Goal: Information Seeking & Learning: Learn about a topic

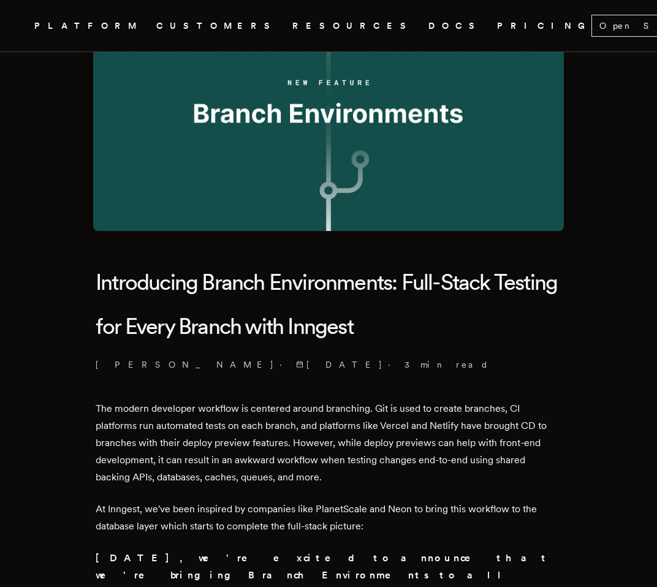
scroll to position [140, 0]
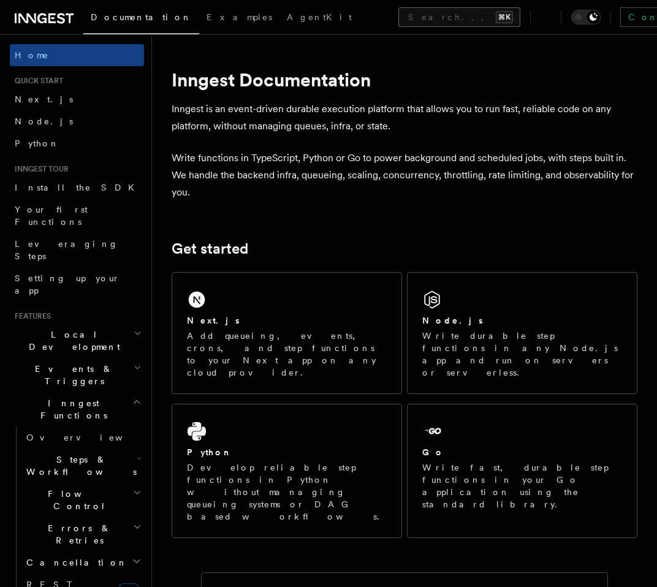
click at [399, 13] on button "Search... ⌘K" at bounding box center [460, 17] width 122 height 20
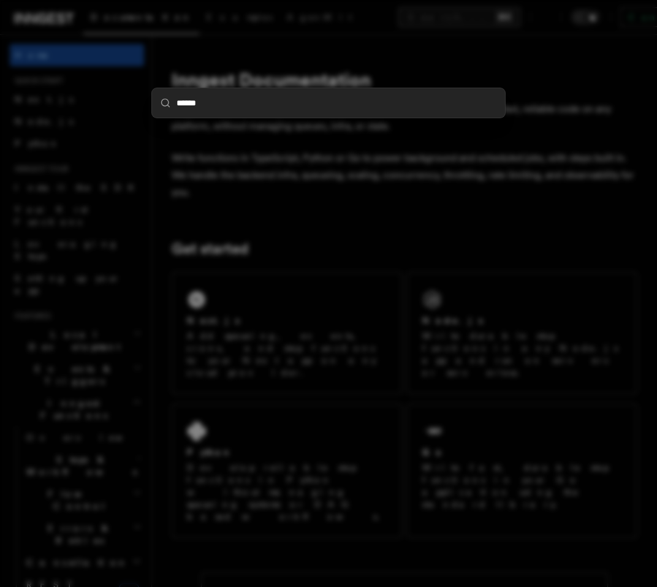
type input "*******"
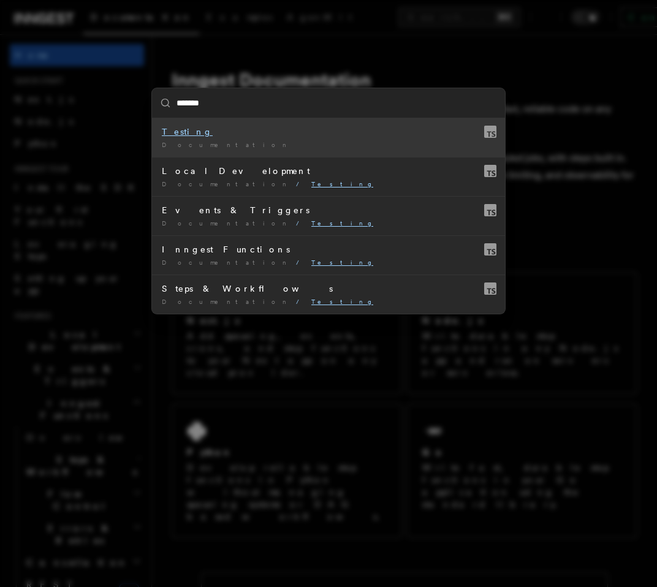
click at [274, 146] on div "Documentation /" at bounding box center [329, 144] width 334 height 9
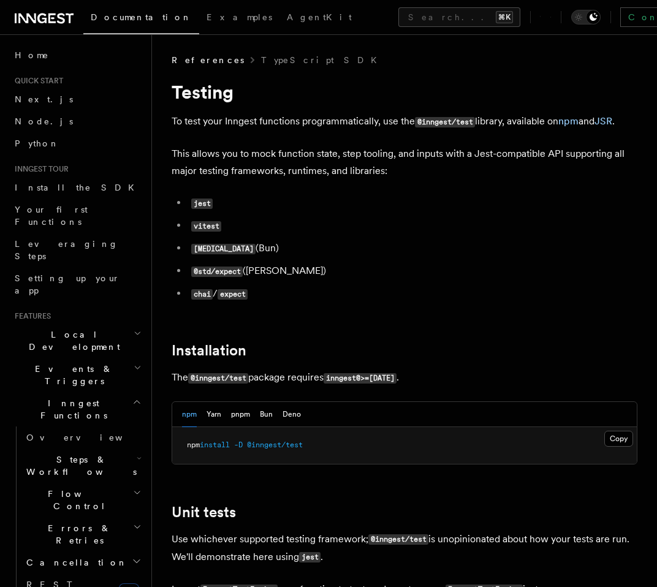
click at [302, 129] on p "To test your Inngest functions programmatically, use the @inngest/test library,…" at bounding box center [405, 122] width 466 height 18
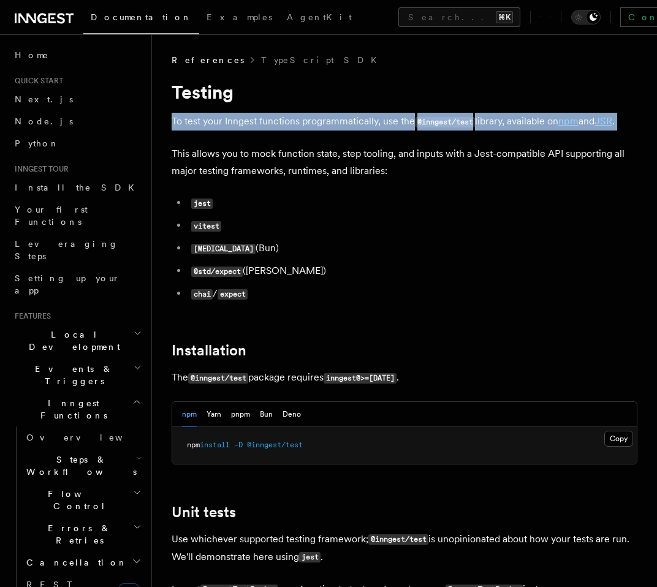
click at [302, 129] on p "To test your Inngest functions programmatically, use the @inngest/test library,…" at bounding box center [405, 122] width 466 height 18
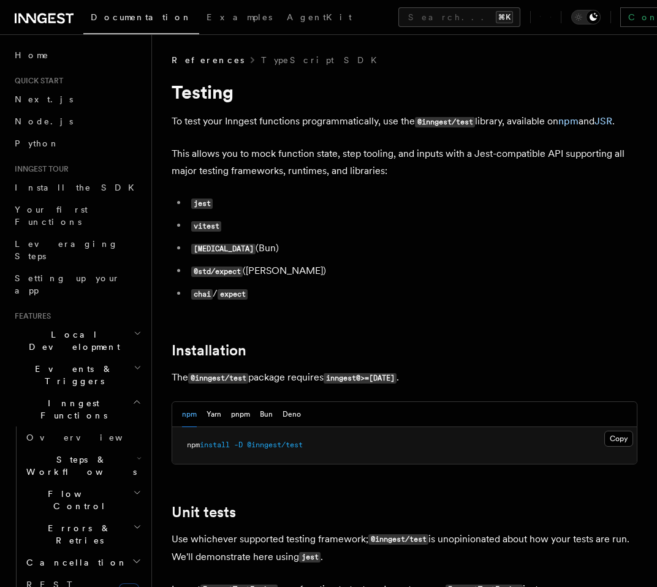
click at [306, 148] on p "This allows you to mock function state, step tooling, and inputs with a Jest-co…" at bounding box center [405, 162] width 466 height 34
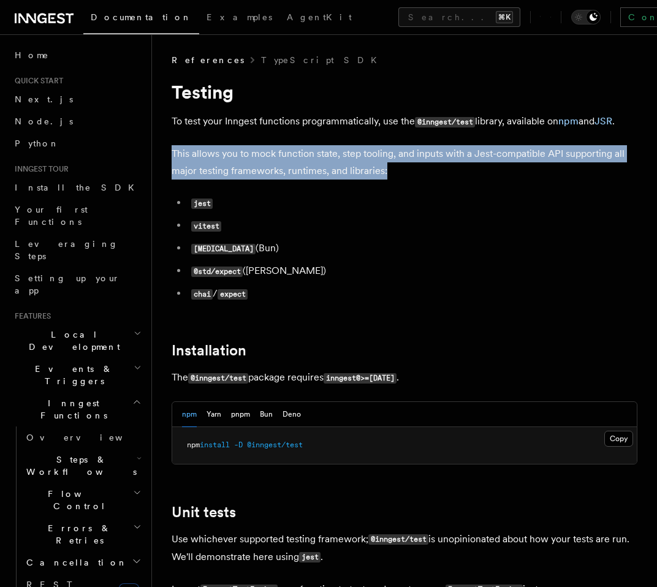
click at [306, 148] on p "This allows you to mock function state, step tooling, and inputs with a Jest-co…" at bounding box center [405, 162] width 466 height 34
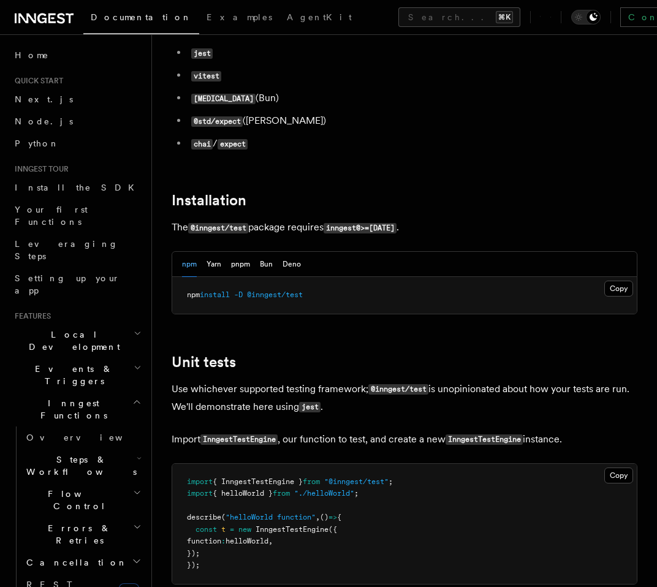
scroll to position [20, 0]
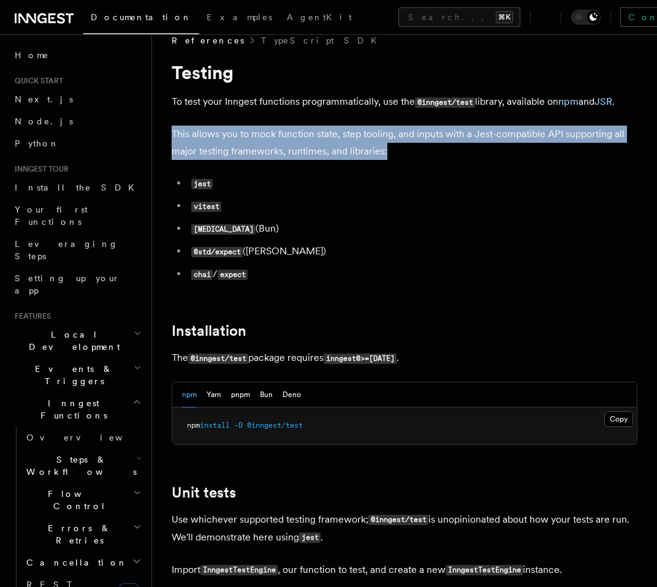
click at [235, 148] on p "This allows you to mock function state, step tooling, and inputs with a Jest-co…" at bounding box center [405, 143] width 466 height 34
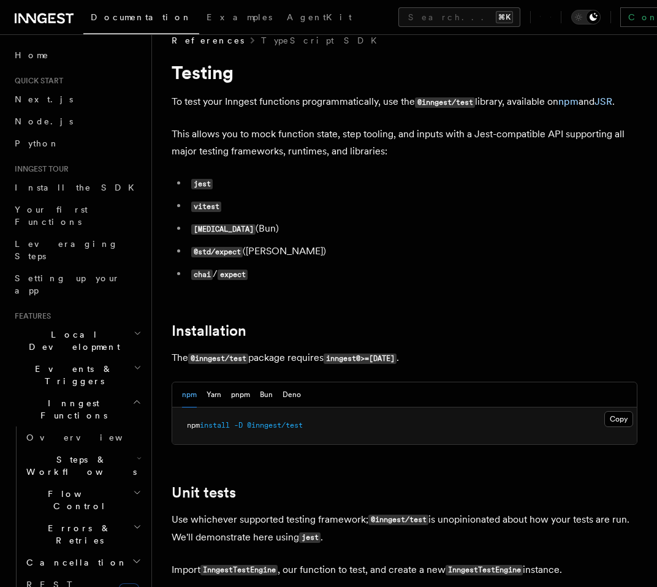
click at [274, 148] on p "This allows you to mock function state, step tooling, and inputs with a Jest-co…" at bounding box center [405, 143] width 466 height 34
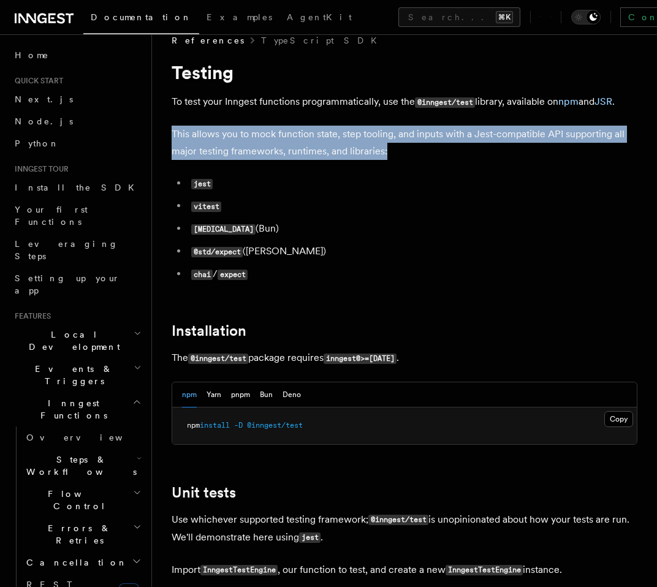
click at [274, 148] on p "This allows you to mock function state, step tooling, and inputs with a Jest-co…" at bounding box center [405, 143] width 466 height 34
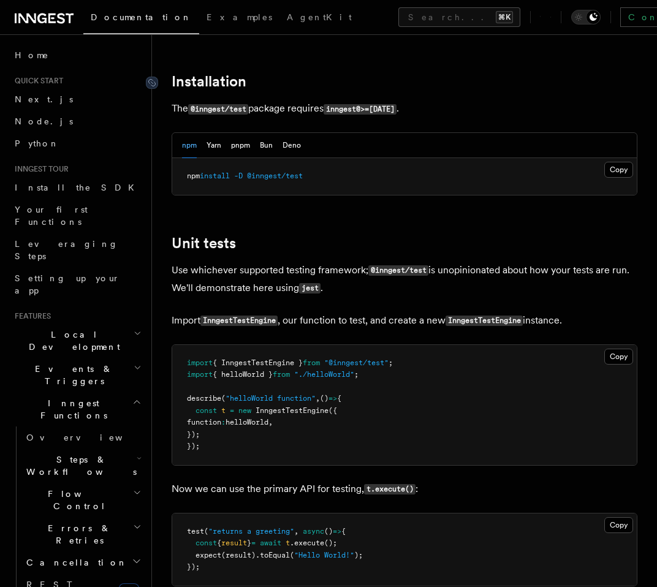
scroll to position [288, 0]
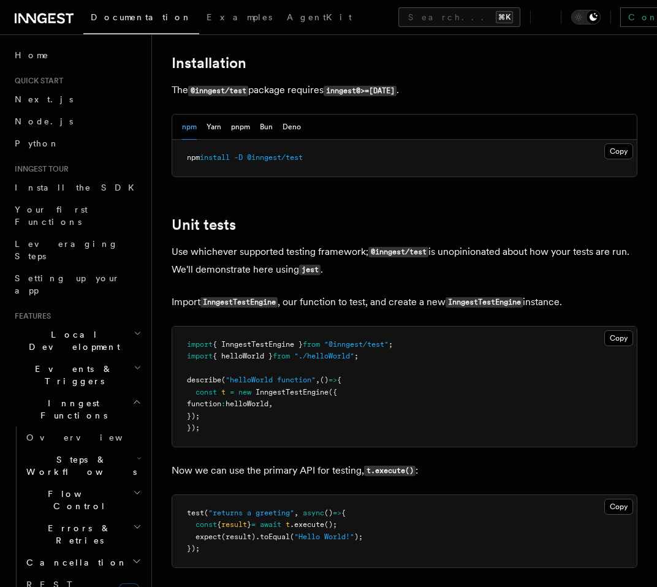
click at [253, 264] on p "Use whichever supported testing framework; @inngest/test is unopinionated about…" at bounding box center [405, 261] width 466 height 36
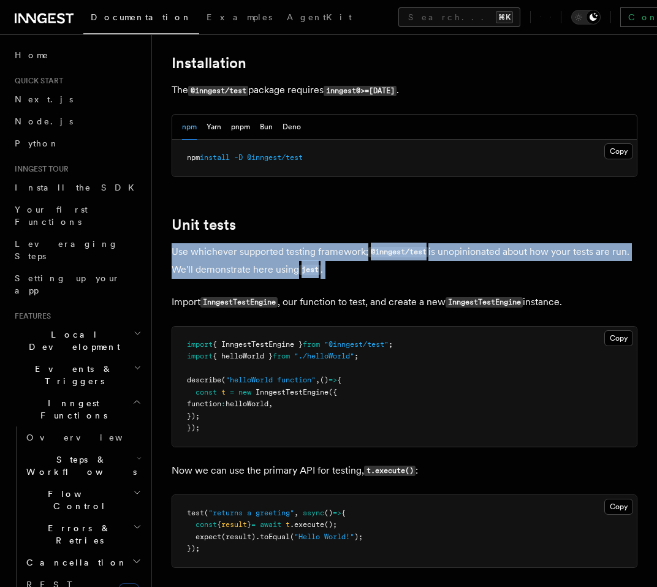
click at [253, 264] on p "Use whichever supported testing framework; @inngest/test is unopinionated about…" at bounding box center [405, 261] width 466 height 36
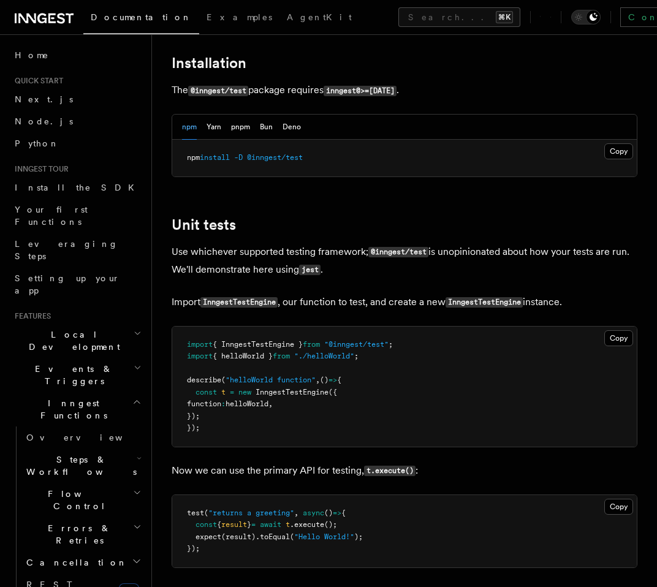
click at [261, 296] on p "Import InngestTestEngine , our function to test, and create a new InngestTestEn…" at bounding box center [405, 303] width 466 height 18
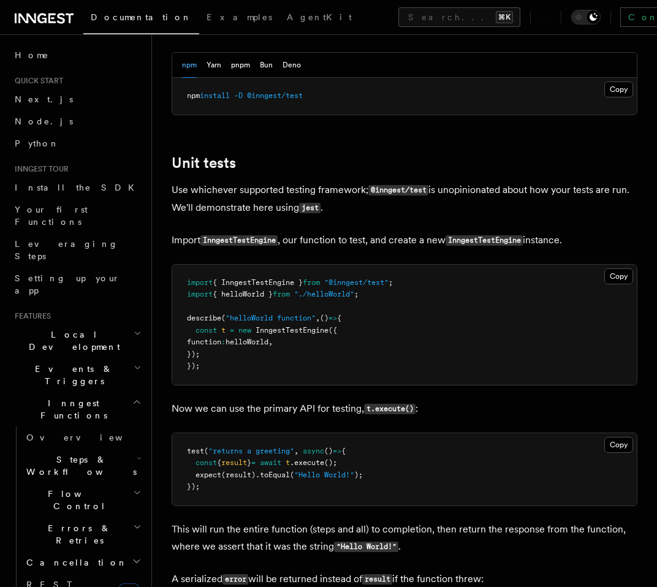
scroll to position [354, 0]
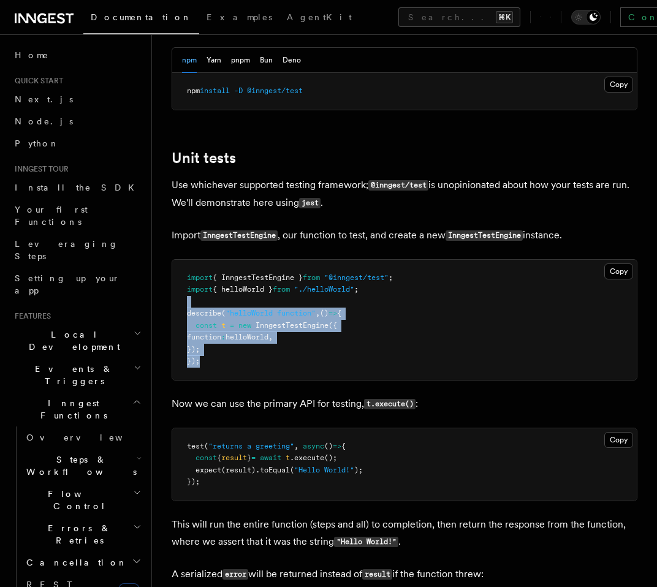
drag, startPoint x: 260, startPoint y: 364, endPoint x: 262, endPoint y: 307, distance: 57.7
click at [262, 307] on pre "import { InngestTestEngine } from "@inngest/test" ; import { helloWorld } from …" at bounding box center [404, 320] width 465 height 120
click at [281, 358] on pre "import { InngestTestEngine } from "@inngest/test" ; import { helloWorld } from …" at bounding box center [404, 320] width 465 height 120
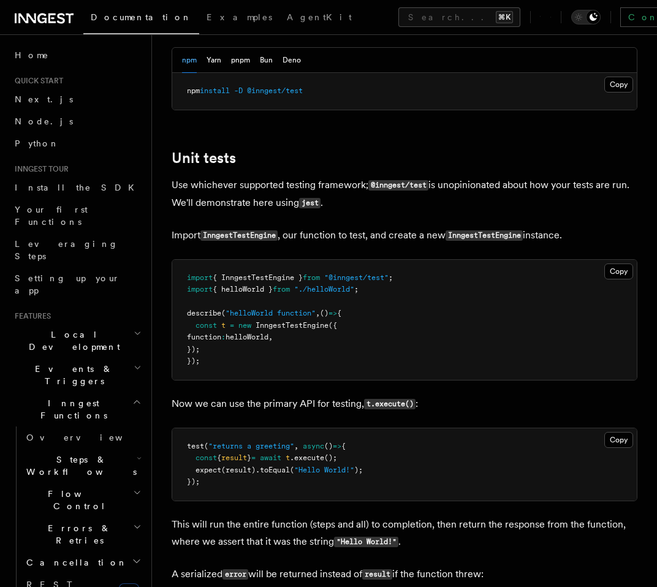
click at [328, 237] on p "Import InngestTestEngine , our function to test, and create a new InngestTestEn…" at bounding box center [405, 236] width 466 height 18
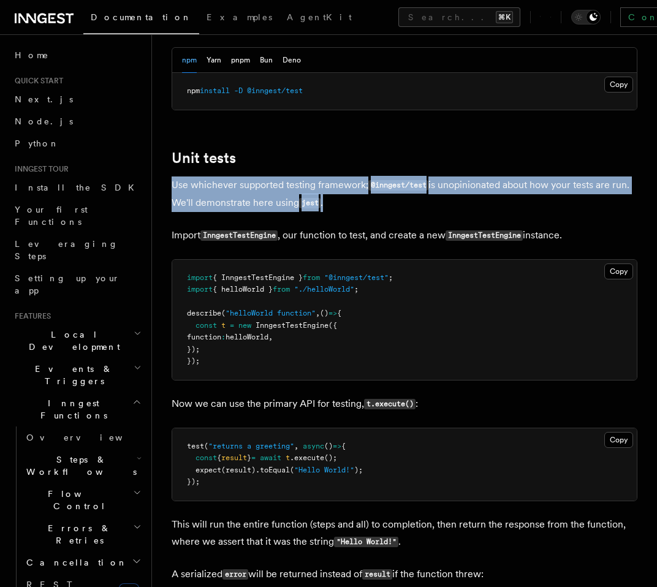
drag, startPoint x: 350, startPoint y: 213, endPoint x: 316, endPoint y: 175, distance: 50.8
click at [316, 207] on code "jest" at bounding box center [309, 203] width 21 height 10
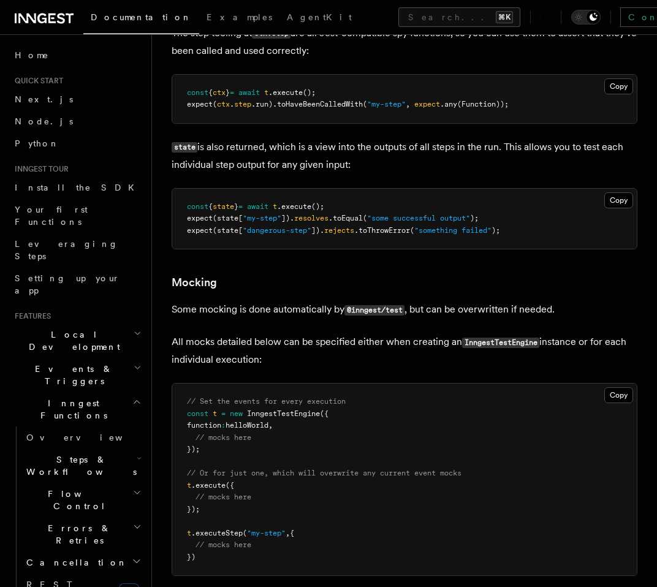
scroll to position [1803, 0]
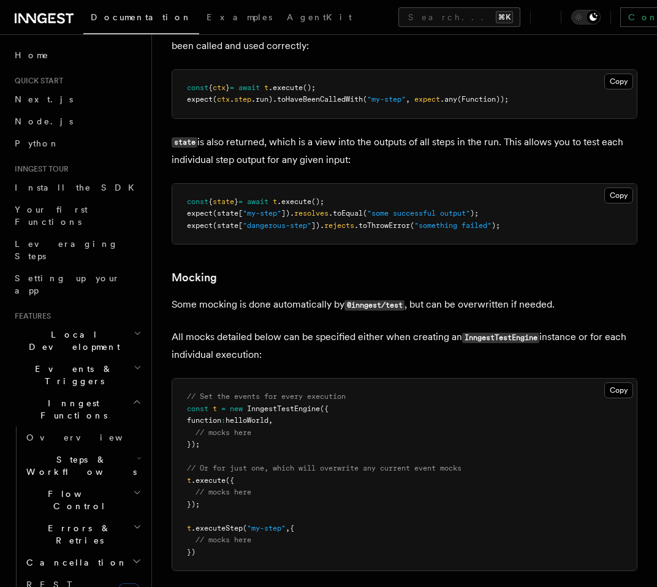
drag, startPoint x: 432, startPoint y: 368, endPoint x: 445, endPoint y: 316, distance: 53.3
click at [445, 314] on p "Some mocking is done automatically by @inngest/test , but can be overwritten if…" at bounding box center [405, 305] width 466 height 18
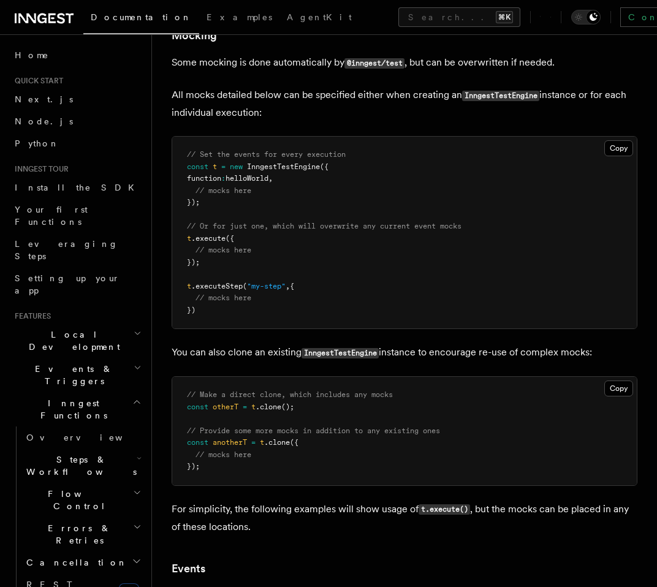
scroll to position [2046, 0]
click at [448, 359] on p "You can also clone an existing InngestTestEngine instance to encourage re-use o…" at bounding box center [405, 352] width 466 height 18
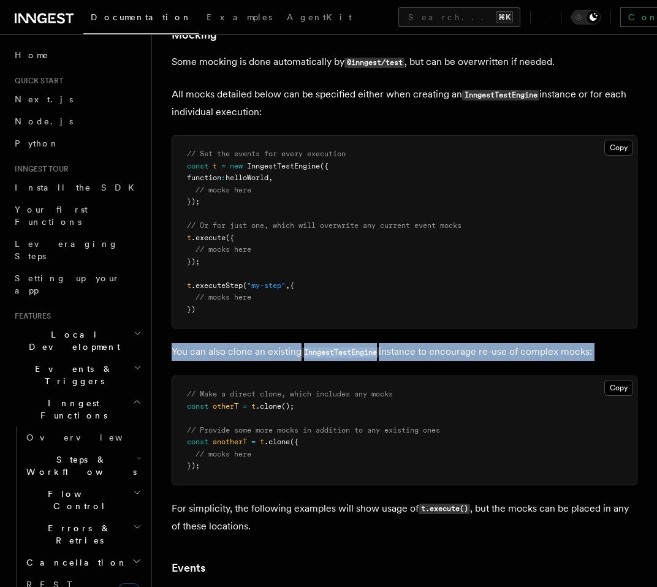
click at [450, 361] on p "You can also clone an existing InngestTestEngine instance to encourage re-use o…" at bounding box center [405, 352] width 466 height 18
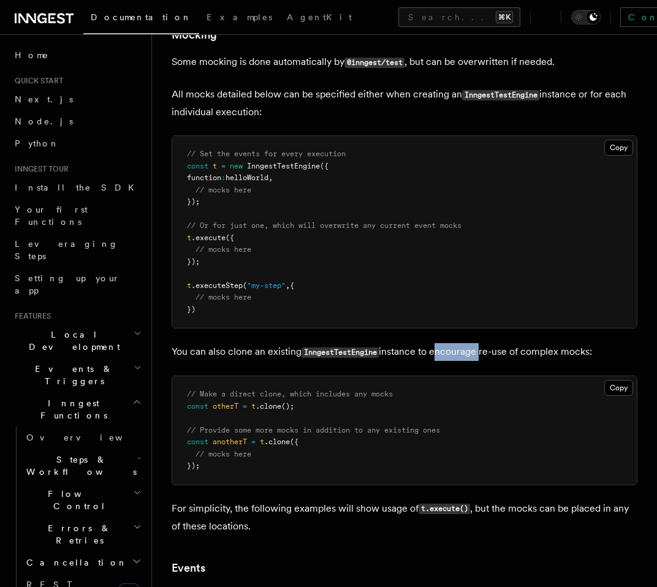
click at [450, 361] on p "You can also clone an existing InngestTestEngine instance to encourage re-use o…" at bounding box center [405, 352] width 466 height 18
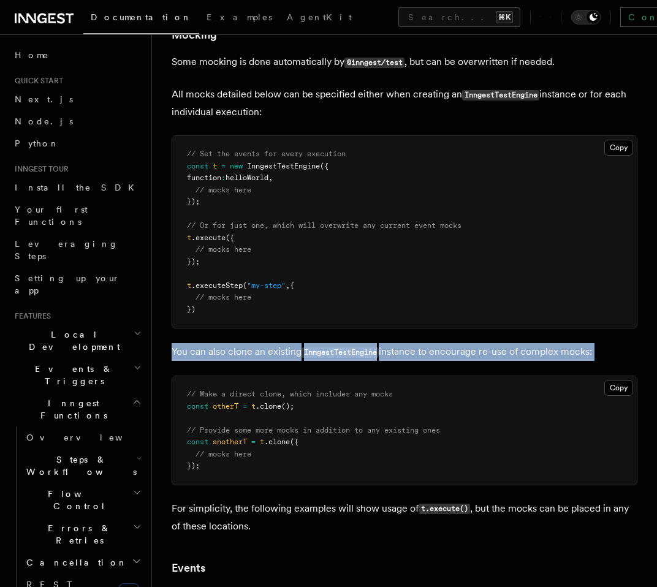
click at [450, 361] on p "You can also clone an existing InngestTestEngine instance to encourage re-use o…" at bounding box center [405, 352] width 466 height 18
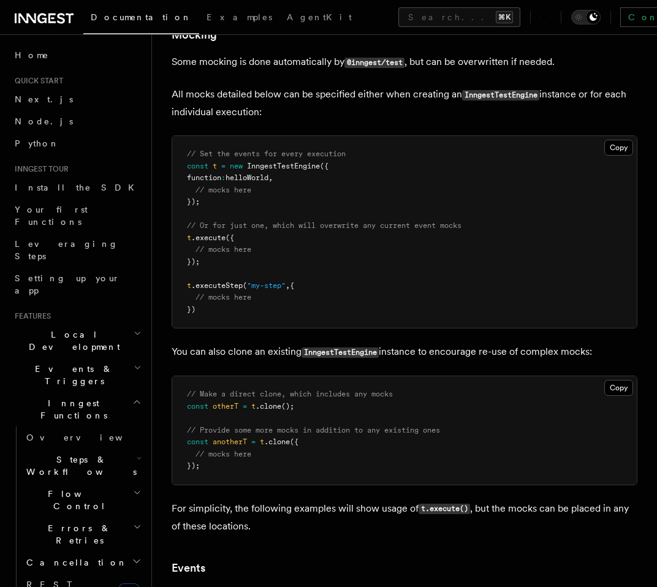
click at [451, 373] on article "References TypeScript SDK Testing To test your Inngest functions programmatical…" at bounding box center [405, 393] width 466 height 4770
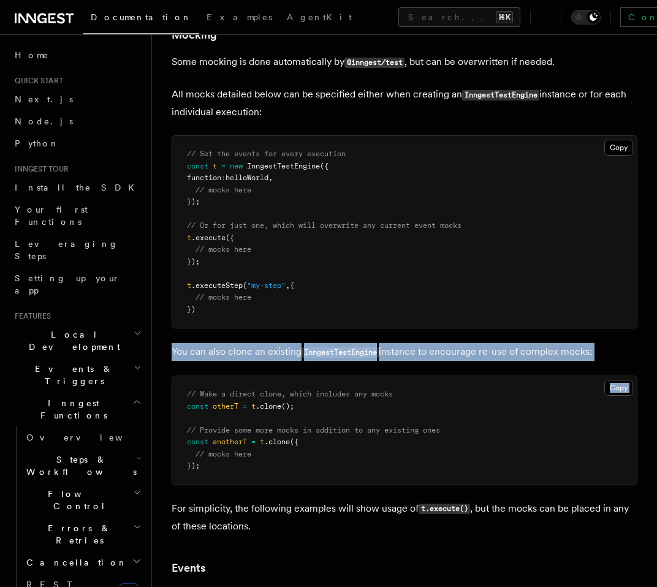
drag, startPoint x: 451, startPoint y: 378, endPoint x: 453, endPoint y: 348, distance: 29.5
click at [453, 348] on article "References TypeScript SDK Testing To test your Inngest functions programmatical…" at bounding box center [405, 393] width 466 height 4770
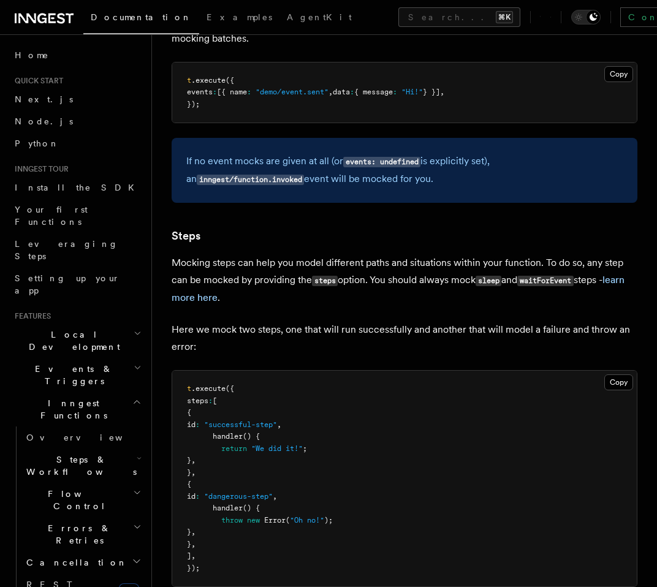
scroll to position [2654, 0]
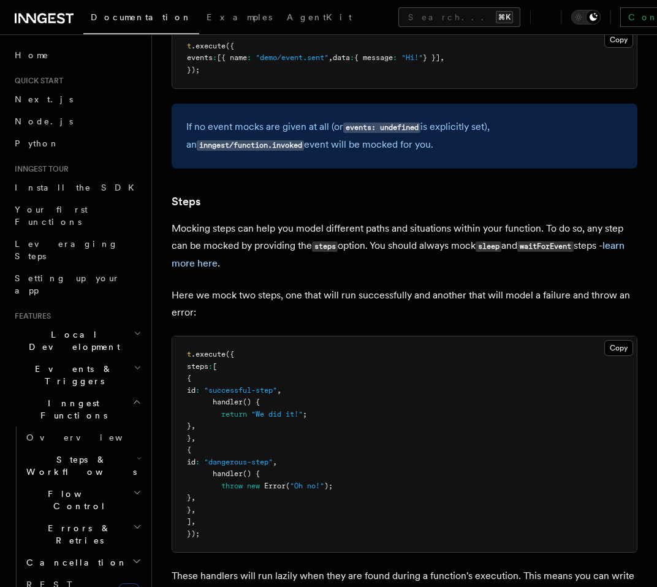
click at [407, 264] on p "Mocking steps can help you model different paths and situations within your fun…" at bounding box center [405, 246] width 466 height 52
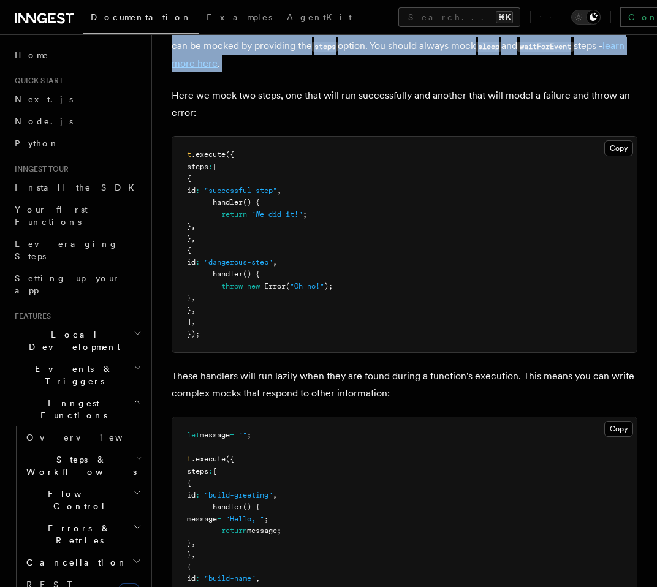
scroll to position [2865, 0]
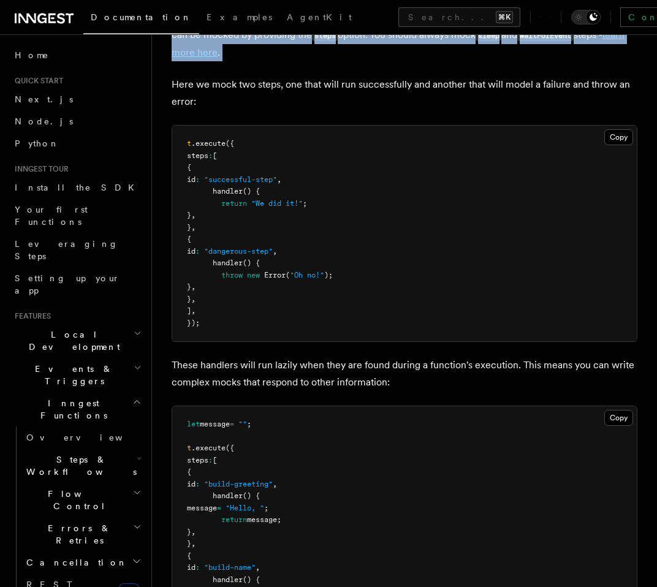
click at [387, 380] on p "These handlers will run lazily when they are found during a function's executio…" at bounding box center [405, 374] width 466 height 34
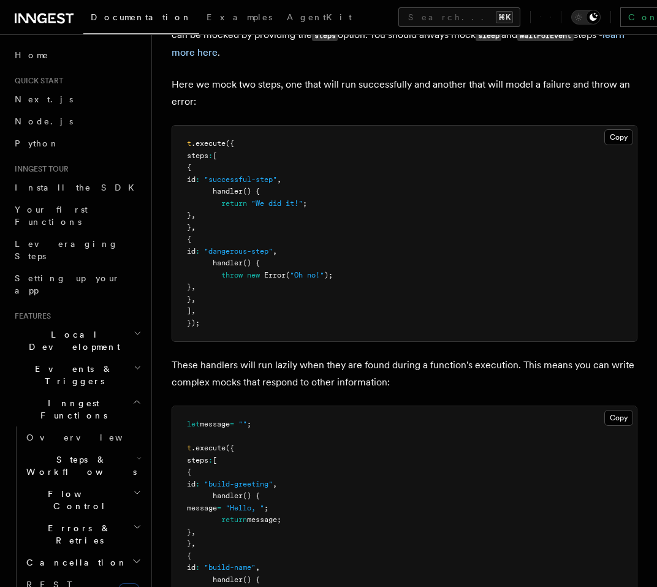
click at [387, 380] on p "These handlers will run lazily when they are found during a function's executio…" at bounding box center [405, 374] width 466 height 34
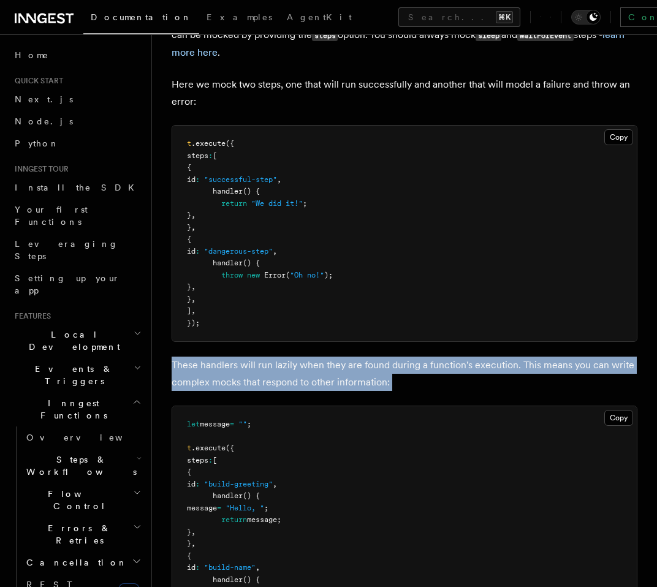
click at [387, 380] on p "These handlers will run lazily when they are found during a function's executio…" at bounding box center [405, 374] width 466 height 34
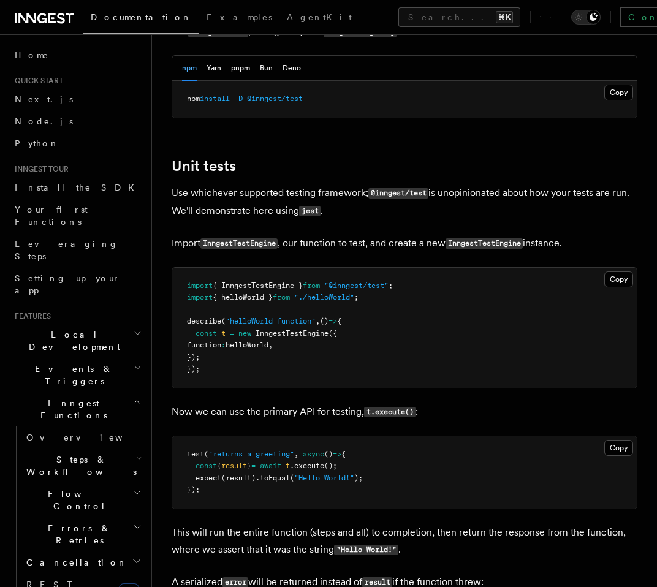
scroll to position [0, 0]
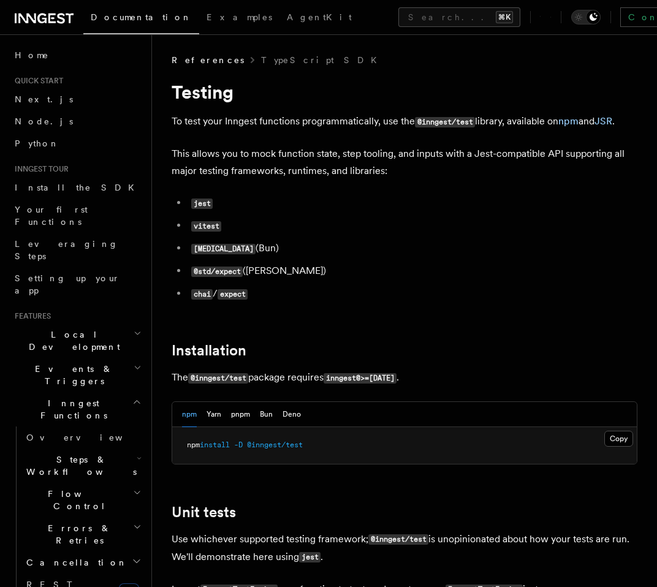
click at [263, 121] on p "To test your Inngest functions programmatically, use the @inngest/test library,…" at bounding box center [405, 122] width 466 height 18
click at [263, 119] on p "To test your Inngest functions programmatically, use the @inngest/test library,…" at bounding box center [405, 122] width 466 height 18
click at [386, 149] on p "This allows you to mock function state, step tooling, and inputs with a Jest-co…" at bounding box center [405, 162] width 466 height 34
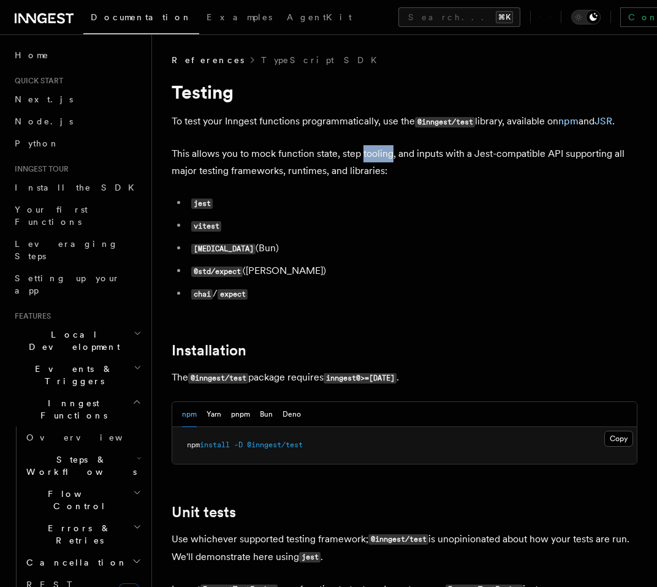
click at [386, 149] on p "This allows you to mock function state, step tooling, and inputs with a Jest-co…" at bounding box center [405, 162] width 466 height 34
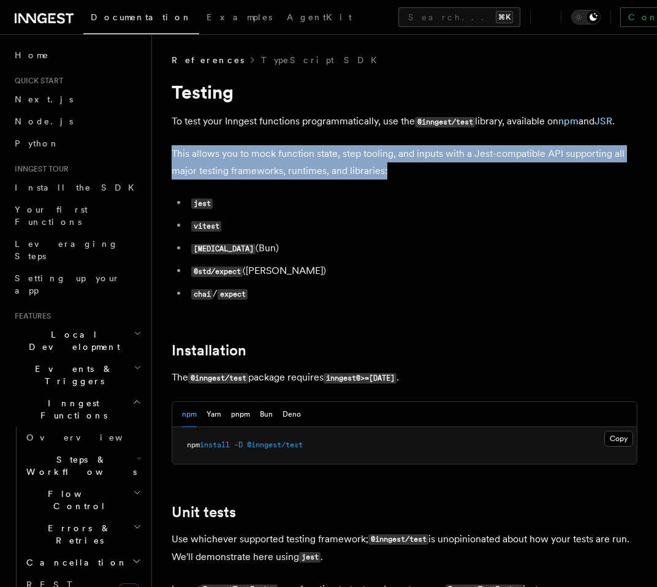
click at [386, 149] on p "This allows you to mock function state, step tooling, and inputs with a Jest-co…" at bounding box center [405, 162] width 466 height 34
click at [399, 163] on p "This allows you to mock function state, step tooling, and inputs with a Jest-co…" at bounding box center [405, 162] width 466 height 34
drag, startPoint x: 402, startPoint y: 182, endPoint x: 402, endPoint y: 140, distance: 41.7
click at [402, 155] on p "This allows you to mock function state, step tooling, and inputs with a Jest-co…" at bounding box center [405, 162] width 466 height 34
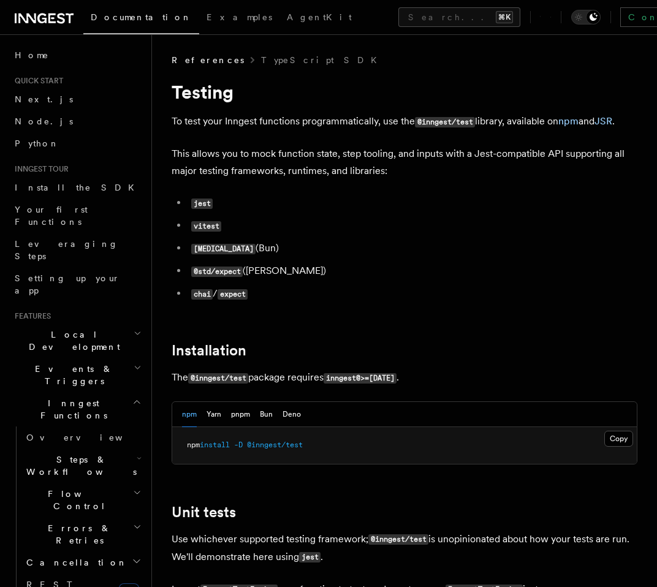
click at [402, 163] on p "This allows you to mock function state, step tooling, and inputs with a Jest-co…" at bounding box center [405, 162] width 466 height 34
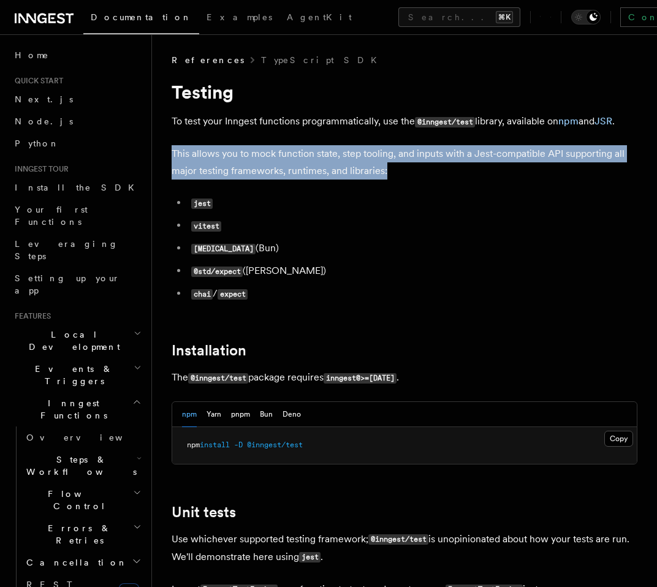
click at [402, 163] on p "This allows you to mock function state, step tooling, and inputs with a Jest-co…" at bounding box center [405, 162] width 466 height 34
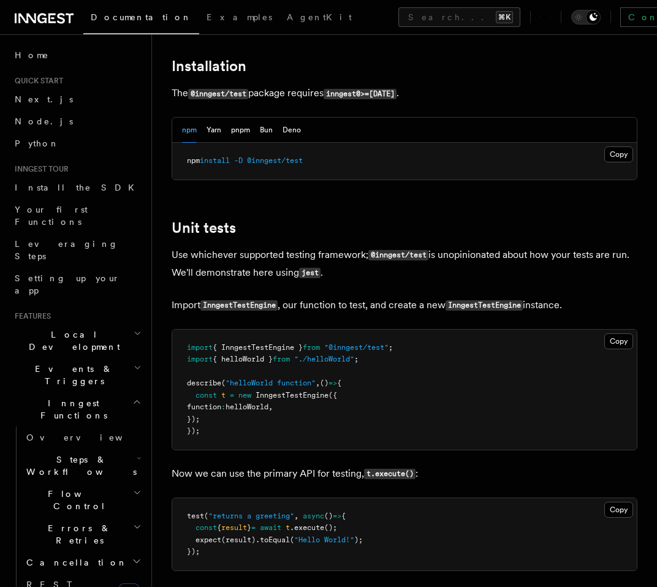
scroll to position [317, 0]
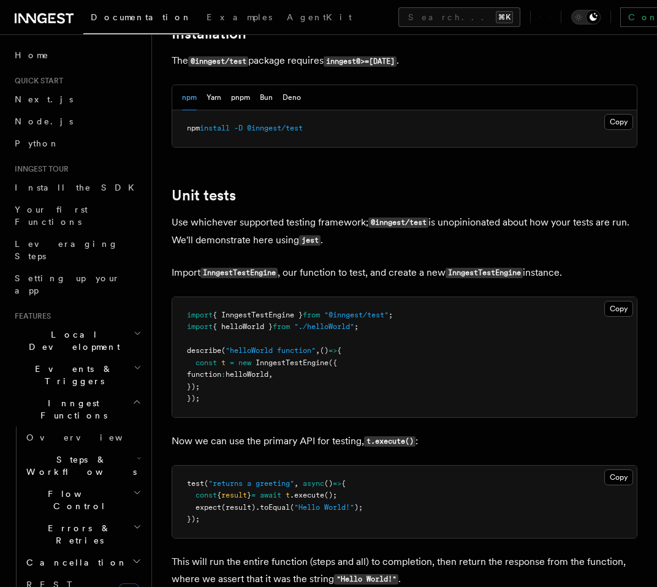
click at [289, 220] on p "Use whichever supported testing framework; @inngest/test is unopinionated about…" at bounding box center [405, 232] width 466 height 36
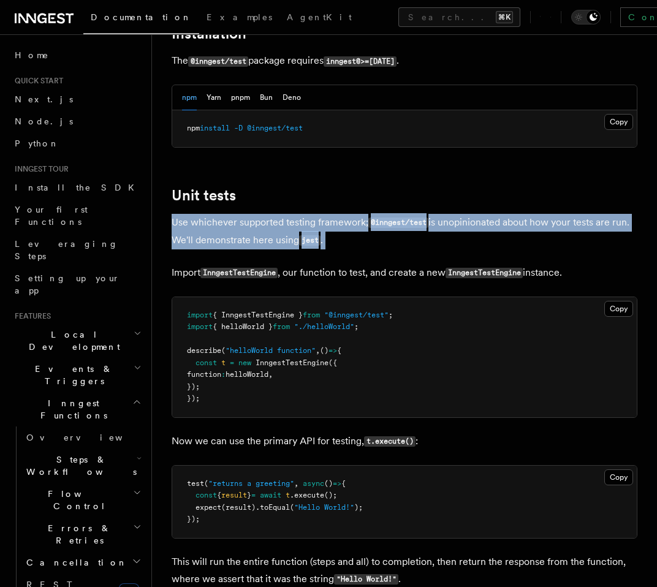
click at [289, 220] on p "Use whichever supported testing framework; @inngest/test is unopinionated about…" at bounding box center [405, 232] width 466 height 36
click at [331, 239] on p "Use whichever supported testing framework; @inngest/test is unopinionated about…" at bounding box center [405, 232] width 466 height 36
drag, startPoint x: 340, startPoint y: 250, endPoint x: 340, endPoint y: 201, distance: 48.4
click at [340, 217] on p "Use whichever supported testing framework; @inngest/test is unopinionated about…" at bounding box center [405, 232] width 466 height 36
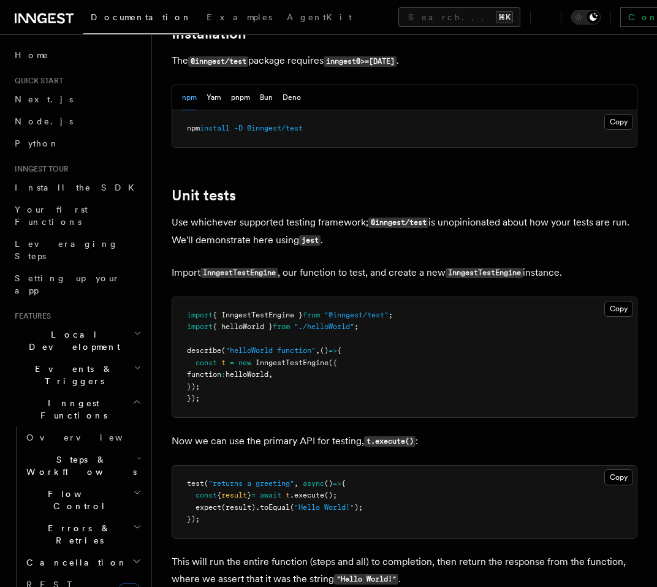
click at [379, 277] on p "Import InngestTestEngine , our function to test, and create a new InngestTestEn…" at bounding box center [405, 273] width 466 height 18
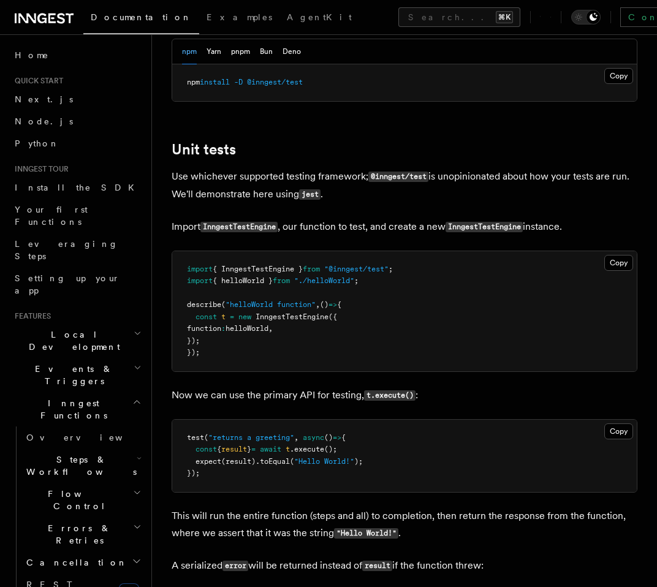
scroll to position [367, 0]
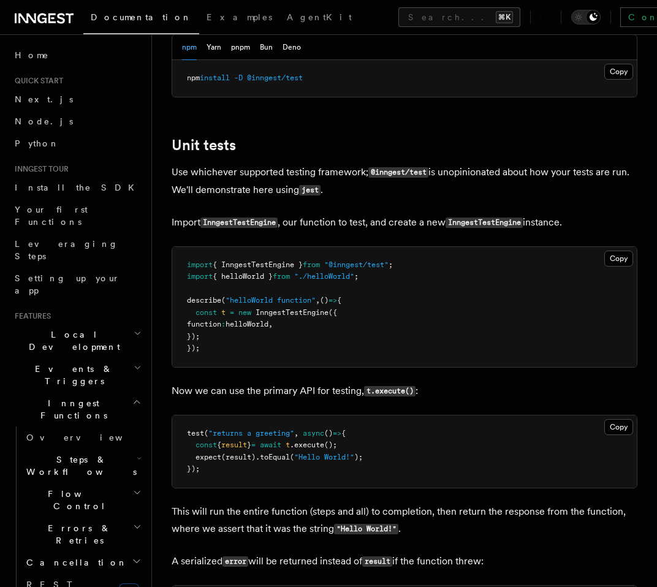
click at [269, 391] on p "Now we can use the primary API for testing, t.execute() :" at bounding box center [405, 392] width 466 height 18
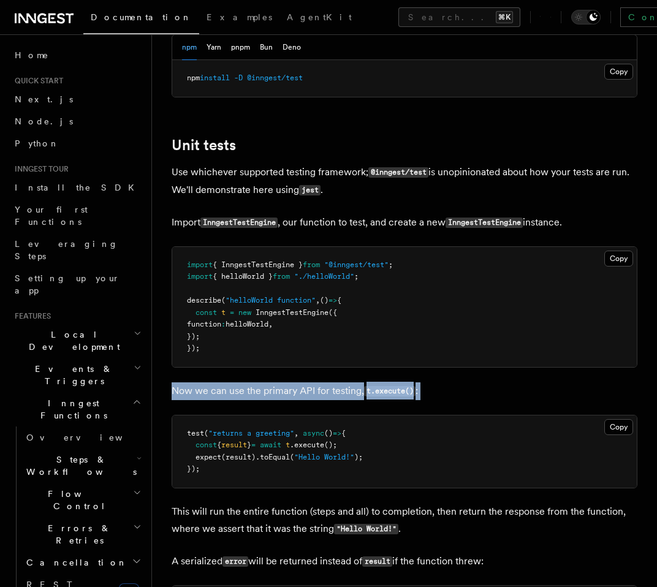
click at [269, 538] on p "This will run the entire function (steps and all) to completion, then return th…" at bounding box center [405, 520] width 466 height 35
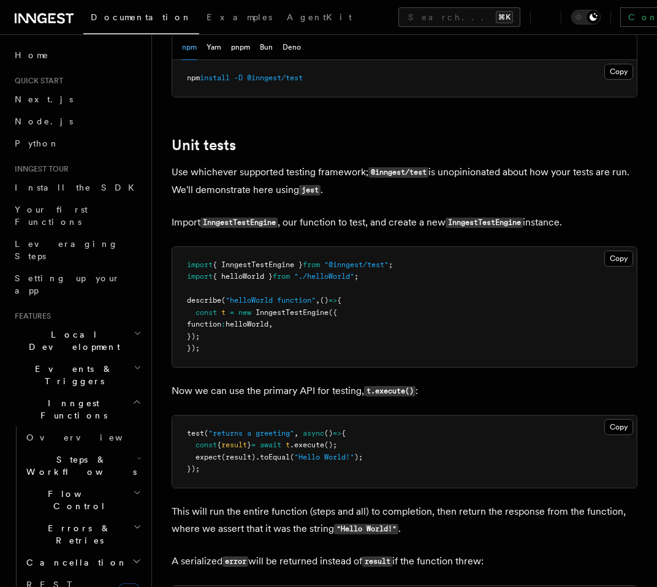
click at [269, 538] on p "This will run the entire function (steps and all) to completion, then return th…" at bounding box center [405, 520] width 466 height 35
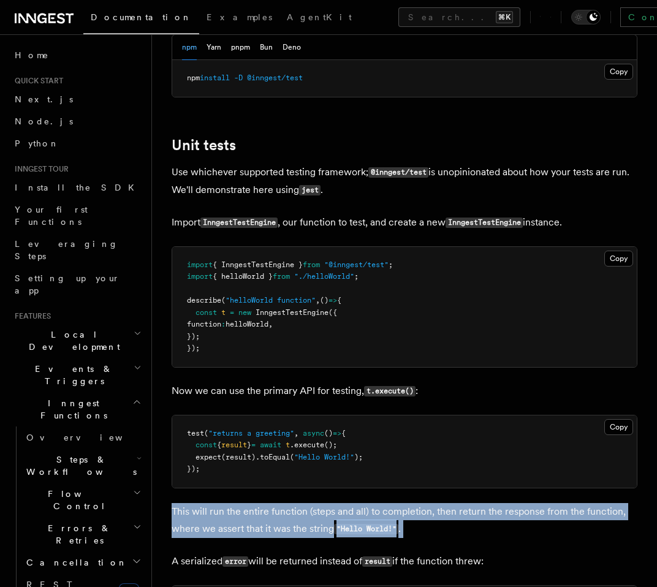
click at [269, 538] on p "This will run the entire function (steps and all) to completion, then return th…" at bounding box center [405, 520] width 466 height 35
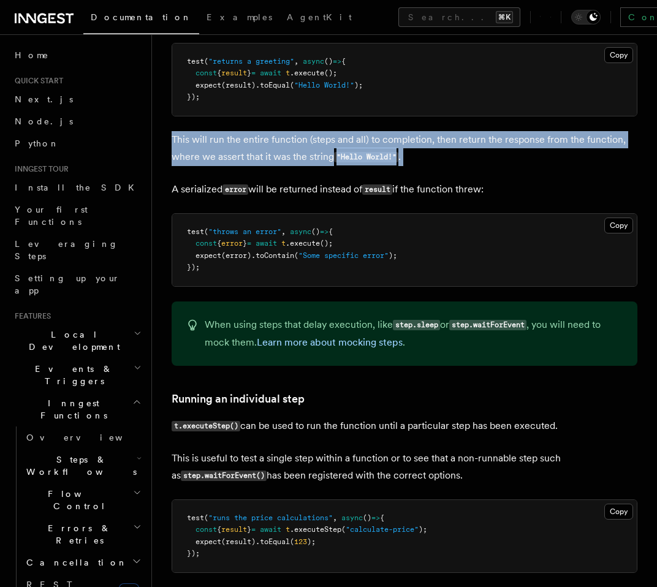
click at [251, 534] on span "}" at bounding box center [249, 530] width 4 height 9
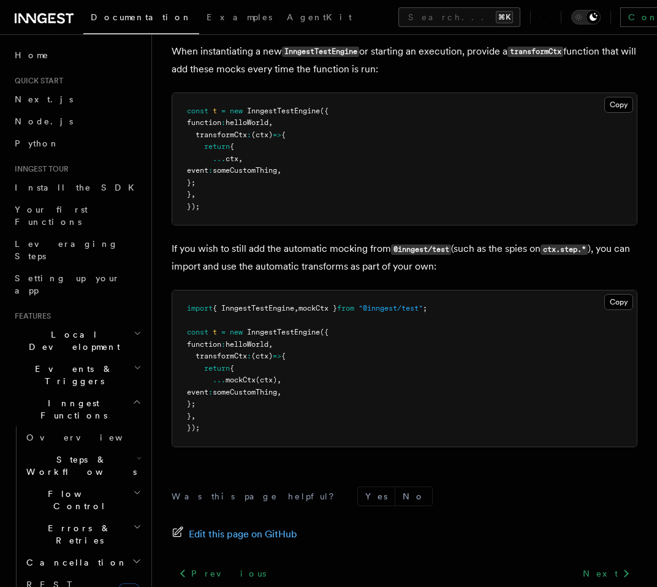
scroll to position [4264, 0]
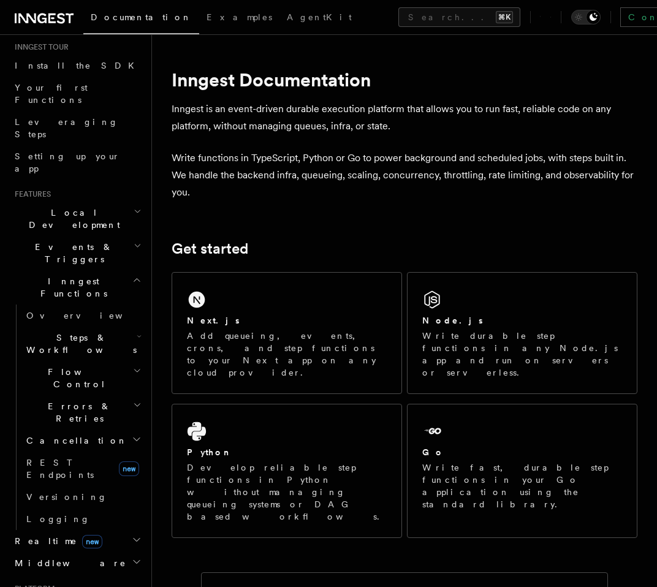
scroll to position [134, 0]
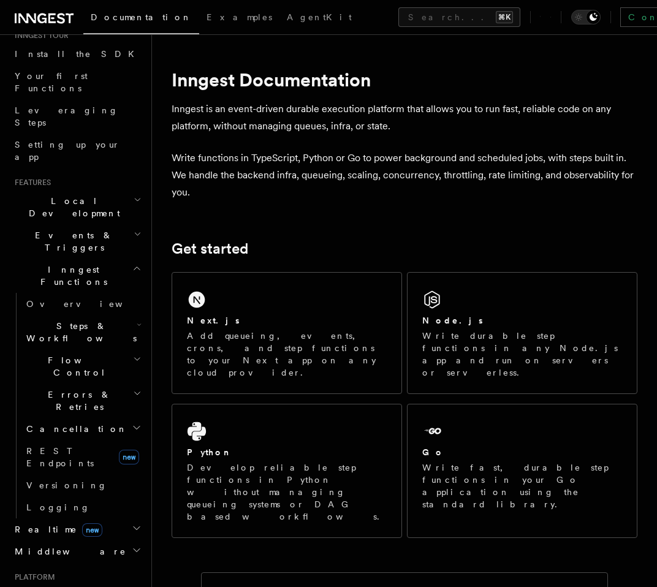
click at [23, 587] on span "Deployment new" at bounding box center [58, 596] width 96 height 12
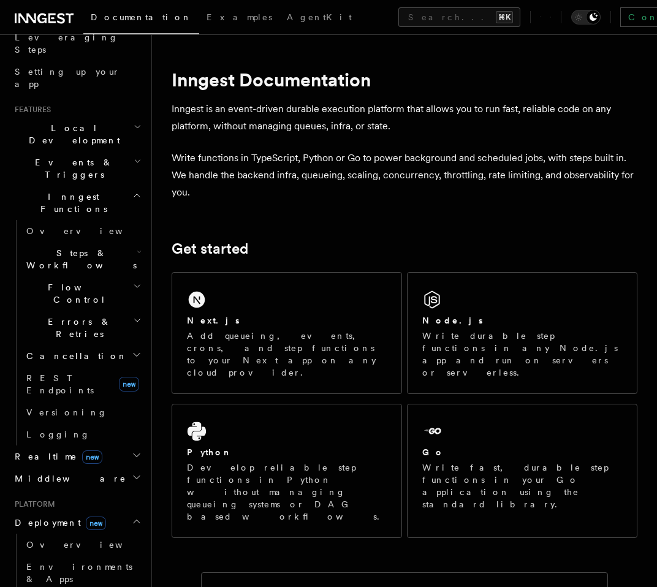
scroll to position [247, 0]
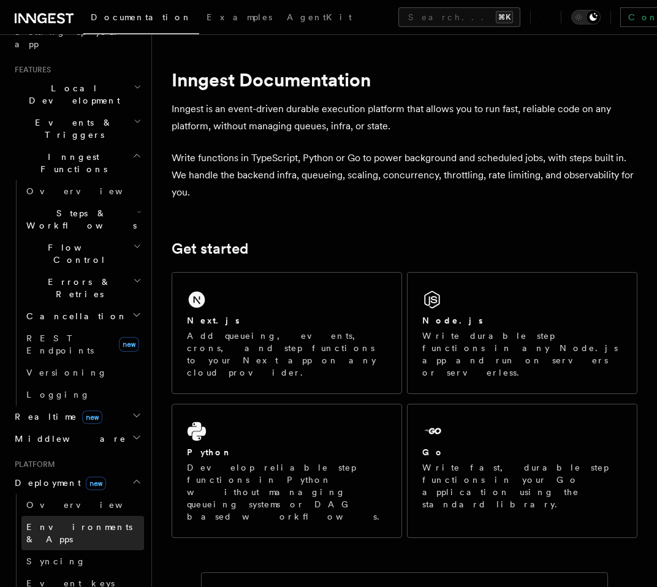
click at [65, 516] on link "Environments & Apps" at bounding box center [82, 533] width 123 height 34
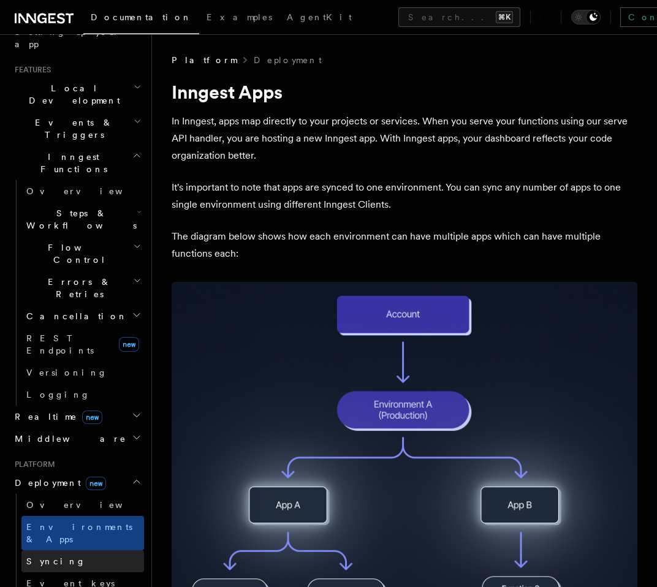
click at [66, 551] on link "Syncing" at bounding box center [82, 562] width 123 height 22
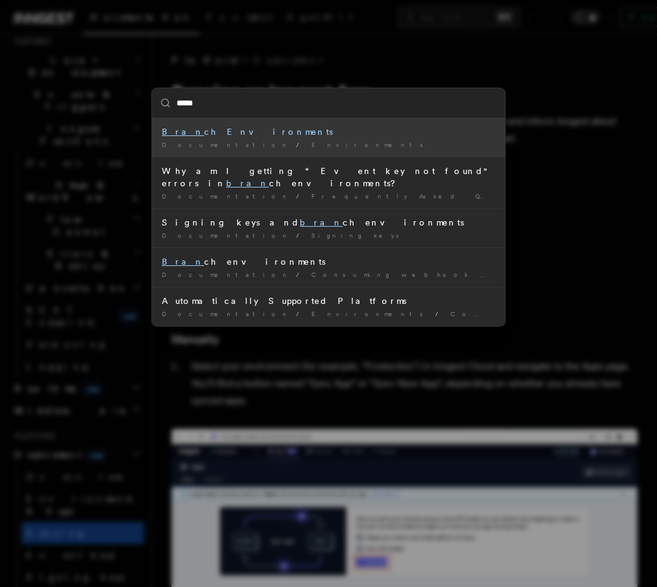
type input "******"
click at [251, 128] on div "Branch Environments" at bounding box center [329, 132] width 334 height 12
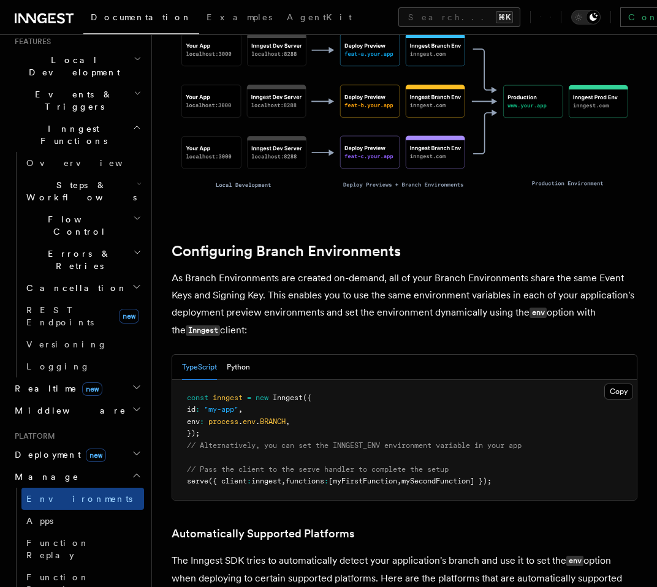
scroll to position [997, 0]
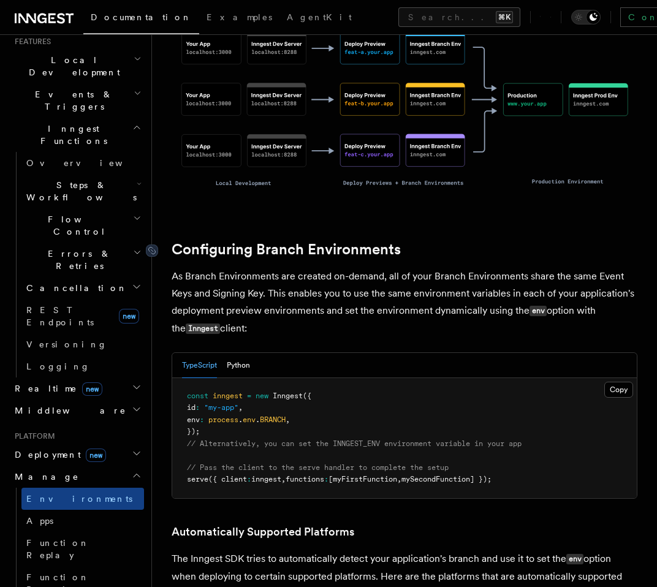
drag, startPoint x: 281, startPoint y: 301, endPoint x: 284, endPoint y: 218, distance: 83.5
click at [284, 218] on article "Platform Manage Environments Inngest accounts all have multiple environments th…" at bounding box center [405, 593] width 466 height 3072
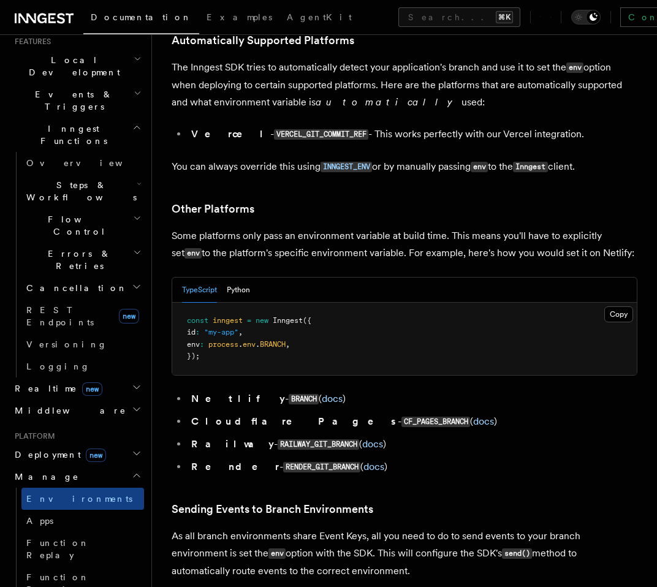
scroll to position [1483, 0]
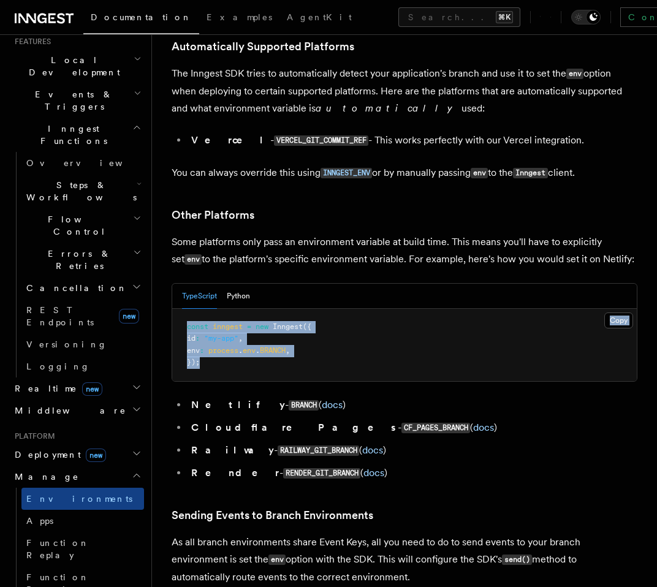
drag, startPoint x: 290, startPoint y: 343, endPoint x: 292, endPoint y: 268, distance: 74.8
click at [292, 283] on div "TypeScript Python Copy Copied const inngest = new Inngest ({ id : "my-app" , en…" at bounding box center [405, 332] width 466 height 99
click at [298, 323] on span "Inngest" at bounding box center [288, 327] width 30 height 9
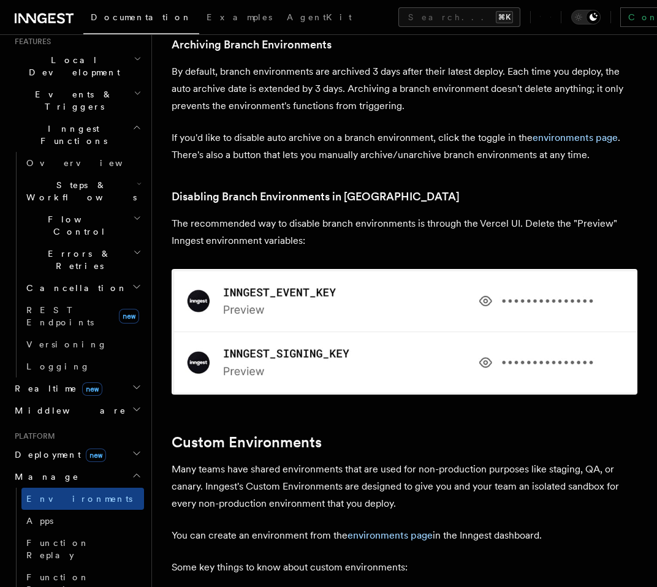
scroll to position [2127, 0]
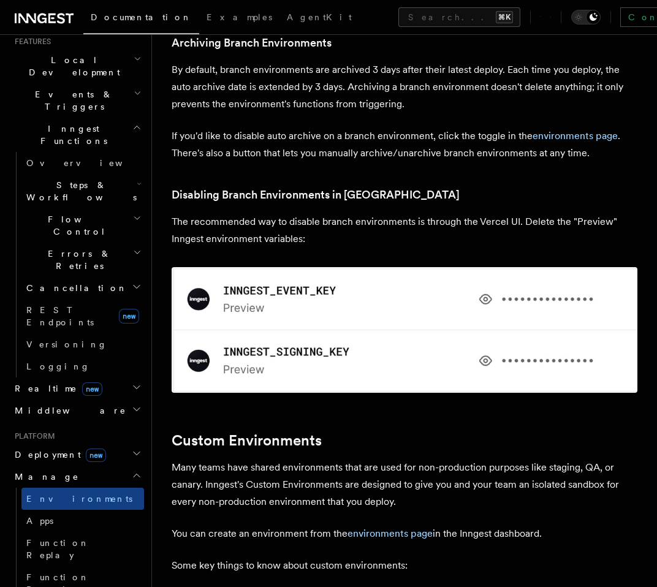
click at [105, 466] on h2 "Manage" at bounding box center [77, 477] width 134 height 22
click at [99, 488] on h2 "Monitor" at bounding box center [77, 499] width 134 height 22
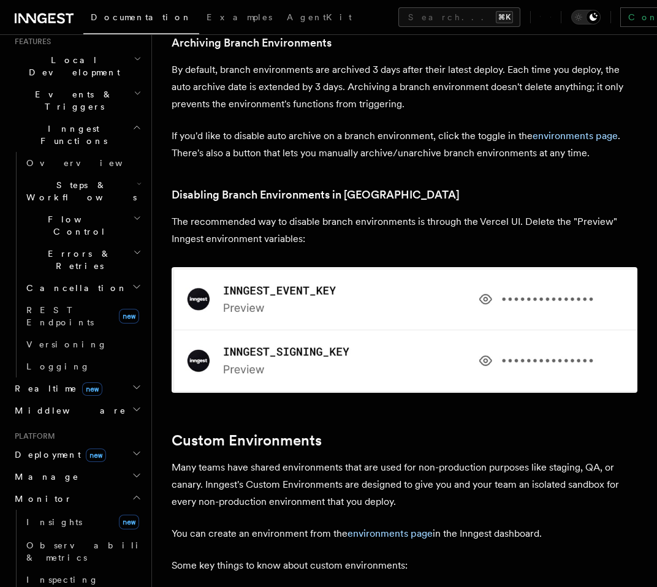
click at [99, 488] on h2 "Monitor" at bounding box center [77, 499] width 134 height 22
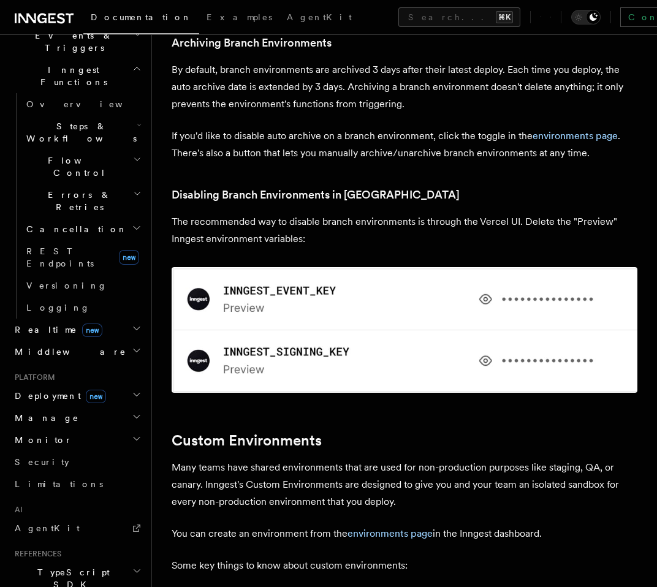
scroll to position [377, 0]
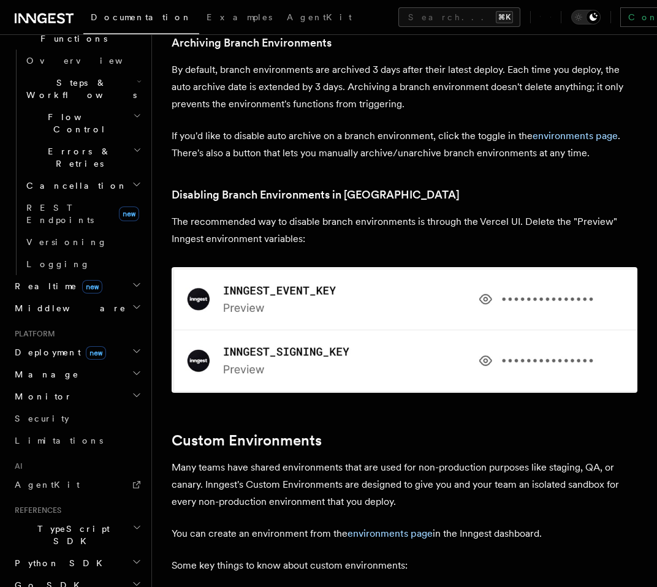
click at [91, 518] on h2 "TypeScript SDK" at bounding box center [77, 535] width 134 height 34
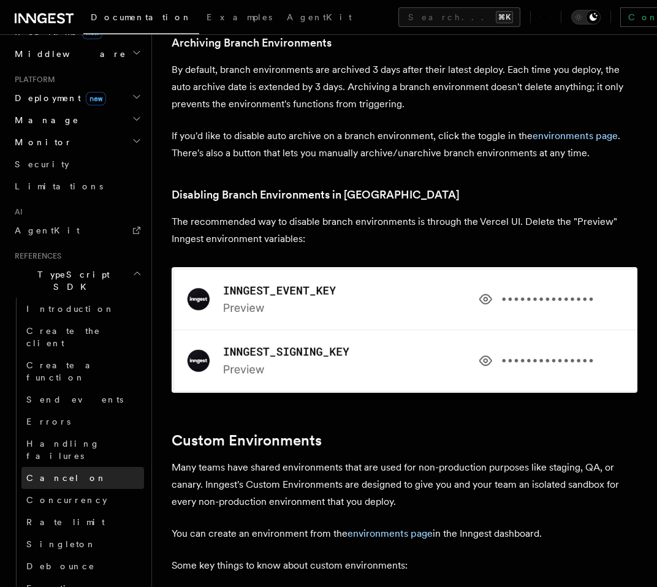
scroll to position [650, 0]
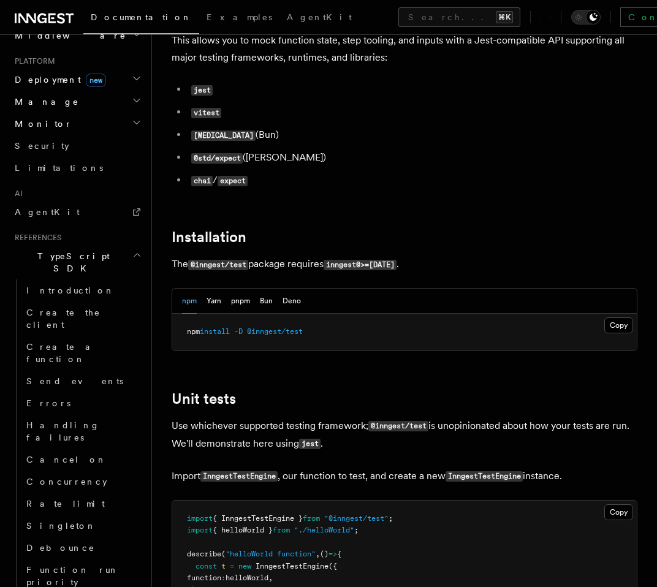
scroll to position [130, 0]
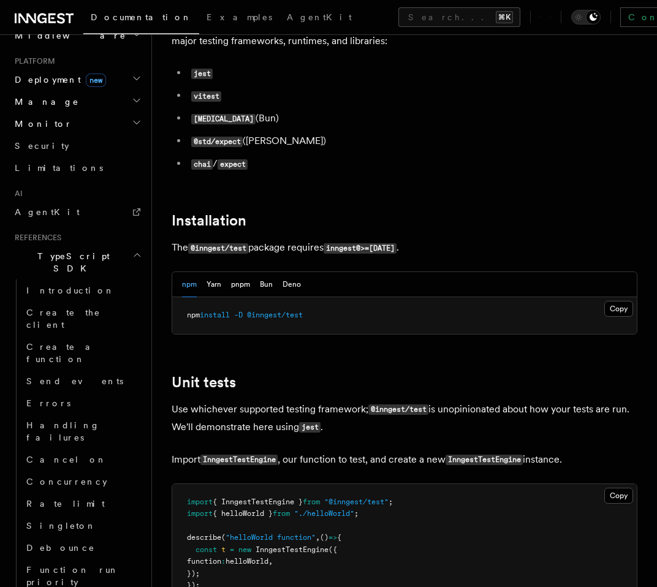
click at [266, 419] on p "Use whichever supported testing framework; @inngest/test is unopinionated about…" at bounding box center [405, 419] width 466 height 36
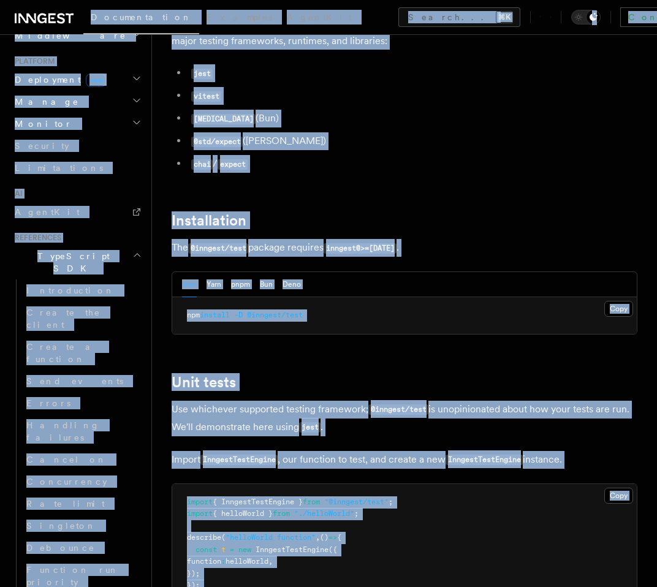
copy body "Documentation Examples AgentKit Search... ⌘K Contact sales Sign Up Search... Do…"
click at [512, 148] on li "@std/expect (Deno)" at bounding box center [413, 141] width 450 height 18
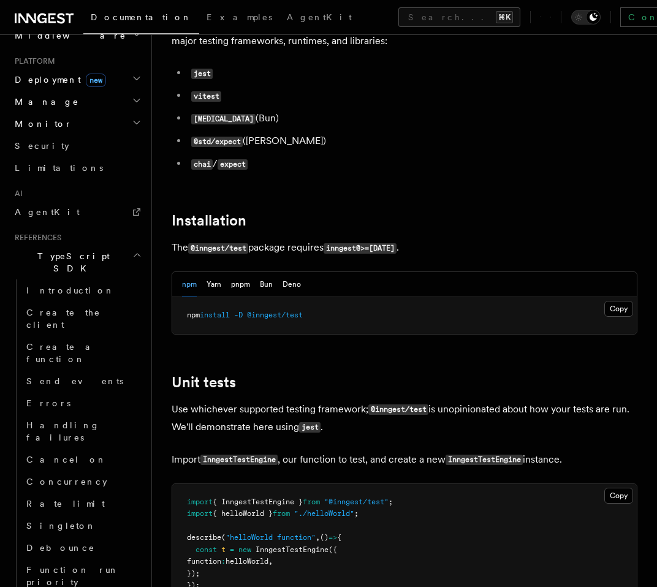
scroll to position [172, 0]
